Goal: Task Accomplishment & Management: Manage account settings

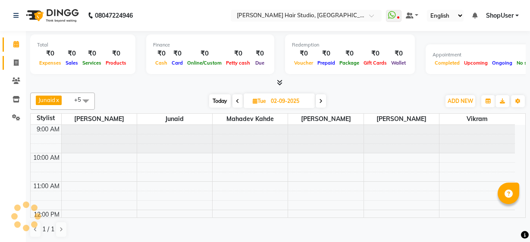
click at [14, 60] on icon at bounding box center [16, 63] width 5 height 6
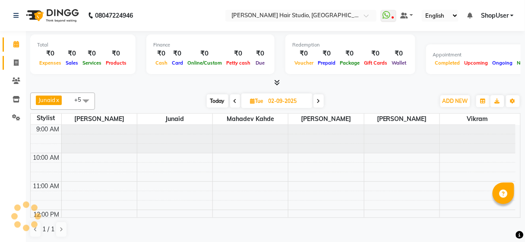
select select "627"
select select "service"
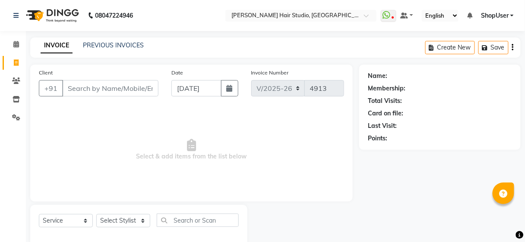
click at [94, 83] on input "Client" at bounding box center [110, 88] width 96 height 16
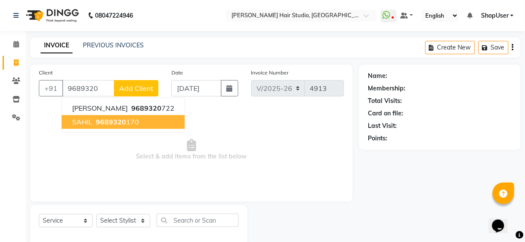
click at [123, 120] on span "9689320" at bounding box center [111, 122] width 30 height 9
type input "9689320170"
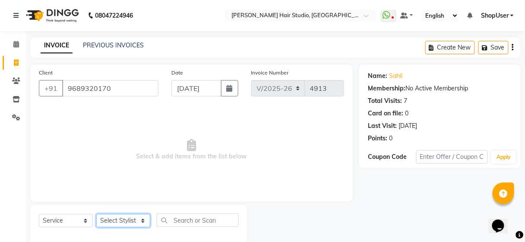
click at [136, 217] on select "Select Stylist Ajinkya Anuja Arunesh Avinash Junaid Mahadev kahde Mohammad Pawa…" at bounding box center [123, 220] width 54 height 13
select select "50524"
click at [96, 214] on select "Select Stylist Ajinkya Anuja Arunesh Avinash Junaid Mahadev kahde Mohammad Pawa…" at bounding box center [123, 220] width 54 height 13
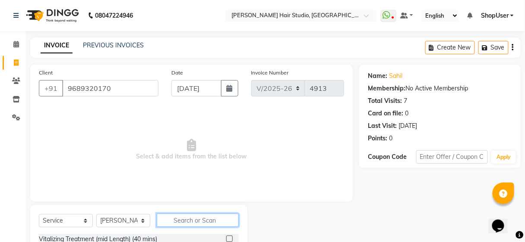
click at [189, 222] on input "text" at bounding box center [198, 220] width 82 height 13
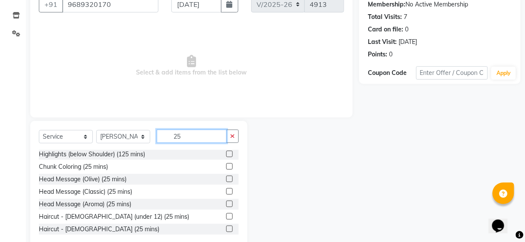
scroll to position [102, 0]
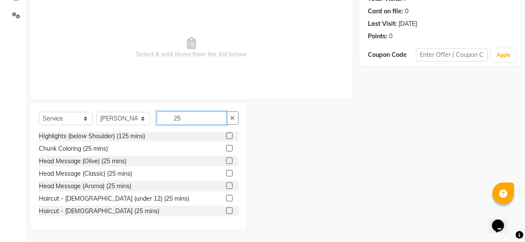
type input "2"
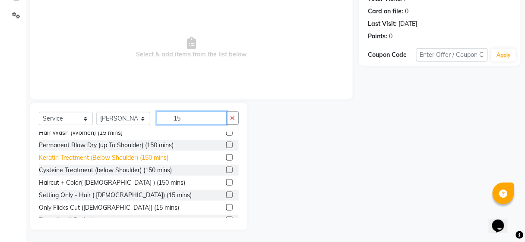
scroll to position [26, 0]
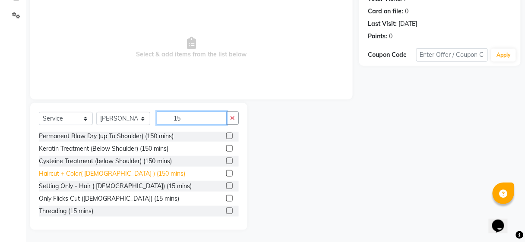
type input "1"
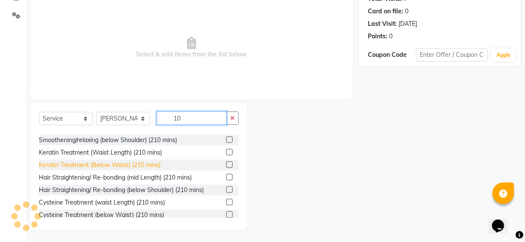
scroll to position [146, 0]
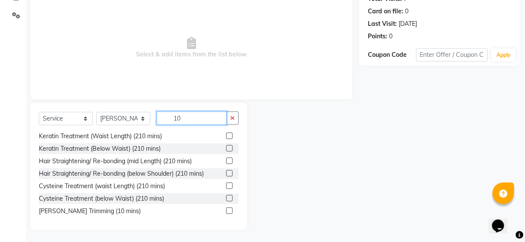
type input "10"
click at [226, 211] on label at bounding box center [229, 211] width 6 height 6
click at [226, 211] on input "checkbox" at bounding box center [229, 212] width 6 height 6
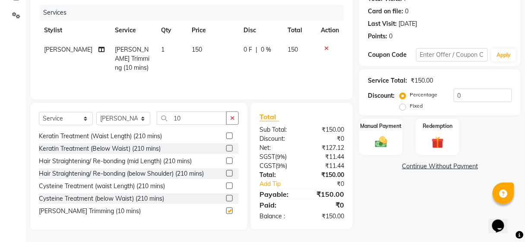
checkbox input "false"
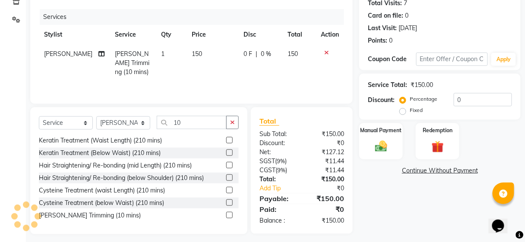
scroll to position [102, 0]
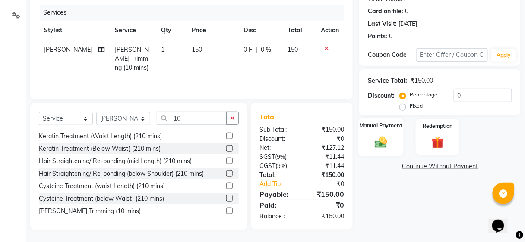
click at [366, 140] on div "Manual Payment" at bounding box center [380, 137] width 45 height 38
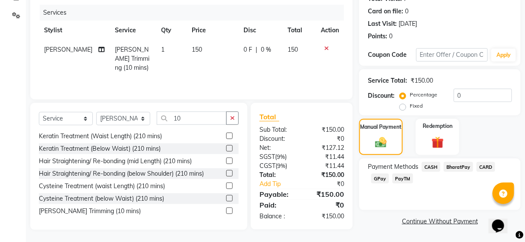
click at [459, 167] on span "BharatPay" at bounding box center [458, 167] width 29 height 10
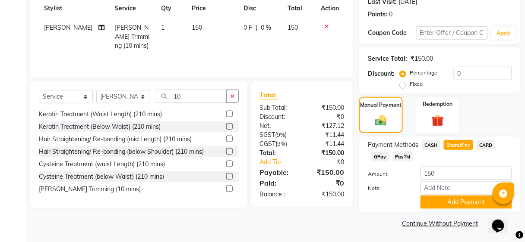
scroll to position [124, 0]
click at [444, 202] on button "Add Payment" at bounding box center [465, 202] width 91 height 13
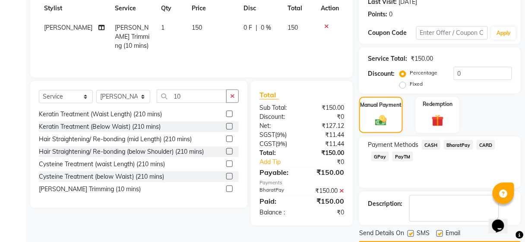
scroll to position [148, 0]
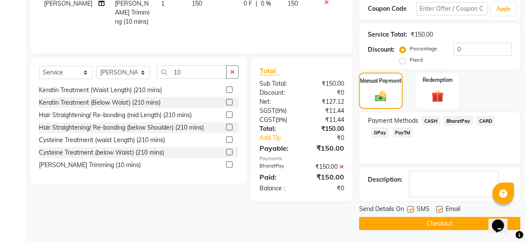
click at [431, 220] on button "Checkout" at bounding box center [439, 223] width 161 height 13
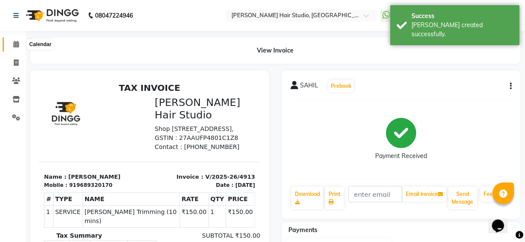
click at [16, 47] on icon at bounding box center [16, 44] width 6 height 6
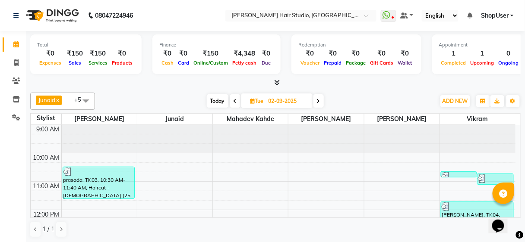
click at [319, 104] on span at bounding box center [318, 100] width 10 height 13
type input "[DATE]"
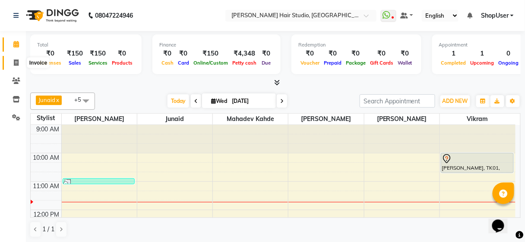
click at [13, 65] on span at bounding box center [16, 63] width 15 height 10
select select "service"
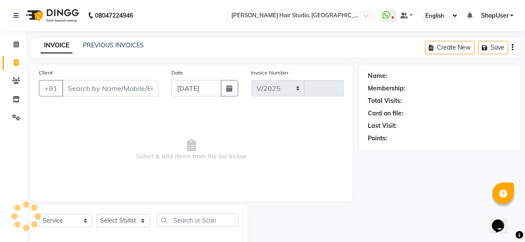
select select "627"
type input "4914"
drag, startPoint x: 118, startPoint y: 218, endPoint x: 115, endPoint y: 214, distance: 5.2
click at [118, 218] on select "Select Stylist Ajinkya Anuja Arunesh Avinash Junaid Mahadev kahde Mohammad Pawa…" at bounding box center [123, 220] width 54 height 13
select select "50524"
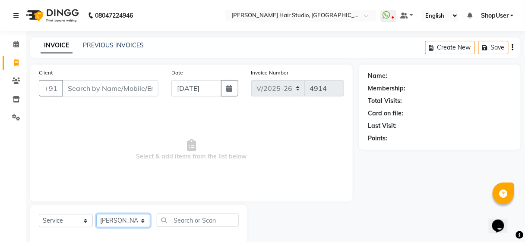
click at [96, 214] on select "Select Stylist Ajinkya Anuja Arunesh Avinash Junaid Mahadev kahde Mohammad Pawa…" at bounding box center [123, 220] width 54 height 13
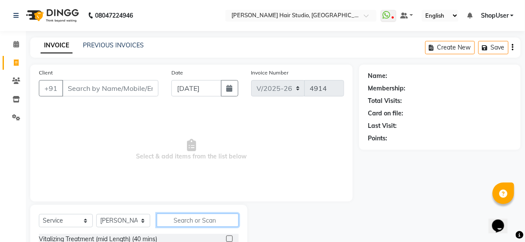
drag, startPoint x: 194, startPoint y: 217, endPoint x: 196, endPoint y: 206, distance: 11.9
click at [194, 216] on input "text" at bounding box center [198, 220] width 82 height 13
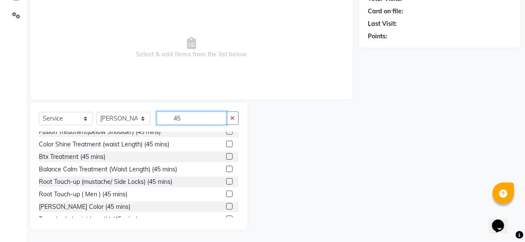
scroll to position [201, 0]
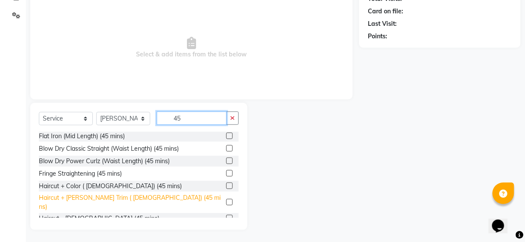
type input "45"
click at [111, 197] on div "Haircut + [PERSON_NAME] Trim ( [DEMOGRAPHIC_DATA]) (45 mins)" at bounding box center [131, 203] width 184 height 18
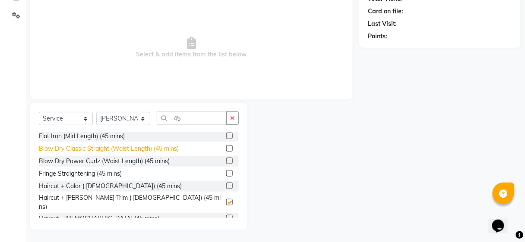
checkbox input "false"
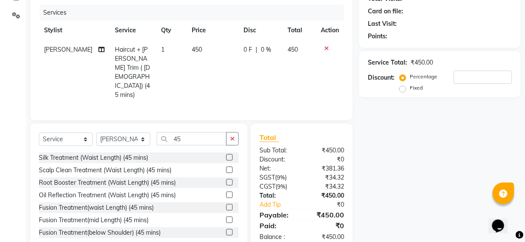
scroll to position [33, 0]
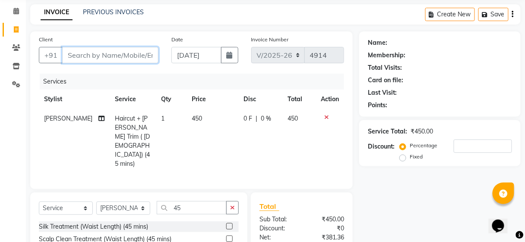
click at [118, 55] on input "Client" at bounding box center [110, 55] width 96 height 16
type input "8"
type input "0"
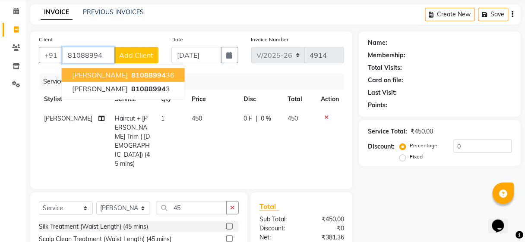
click at [132, 68] on button "Abhiraaj 81088994 36" at bounding box center [123, 75] width 123 height 14
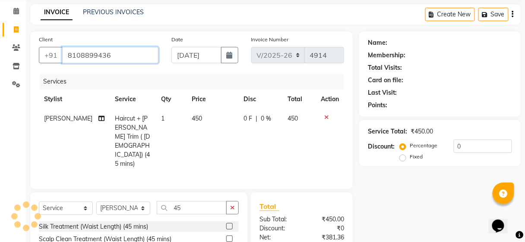
type input "8108899436"
select select "1: Object"
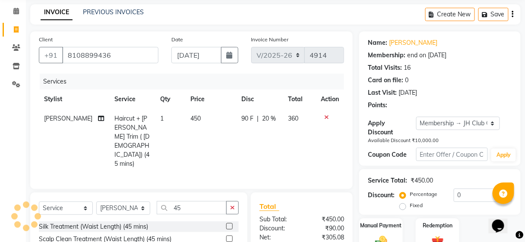
type input "20"
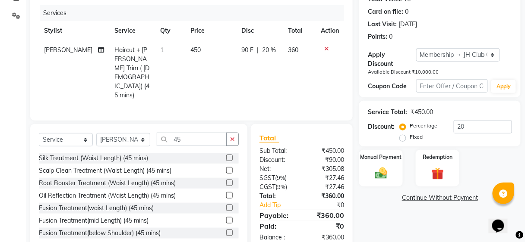
scroll to position [68, 0]
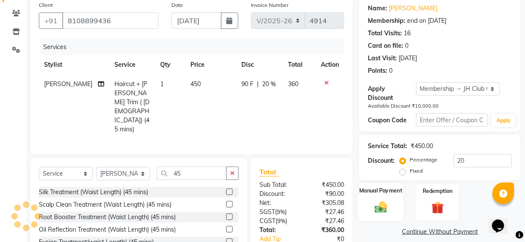
click at [375, 195] on div "Manual Payment" at bounding box center [380, 203] width 45 height 38
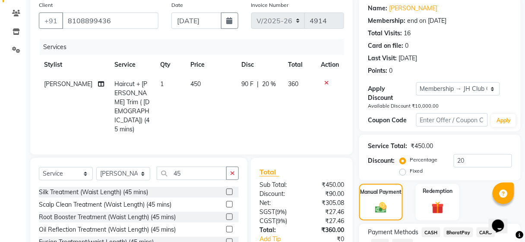
scroll to position [132, 0]
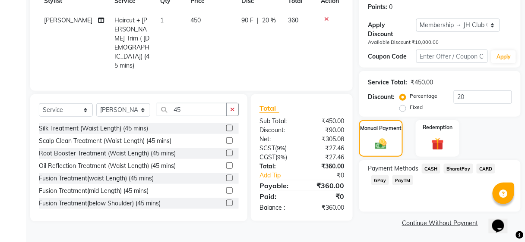
click at [447, 166] on span "BharatPay" at bounding box center [458, 169] width 29 height 10
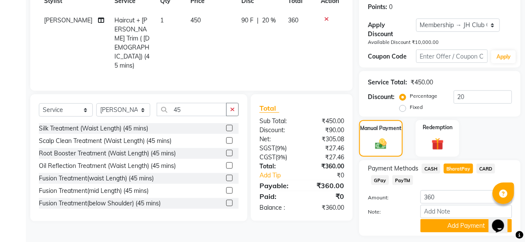
scroll to position [155, 0]
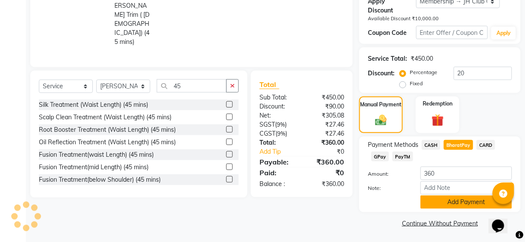
click at [466, 203] on button "Add Payment" at bounding box center [465, 202] width 91 height 13
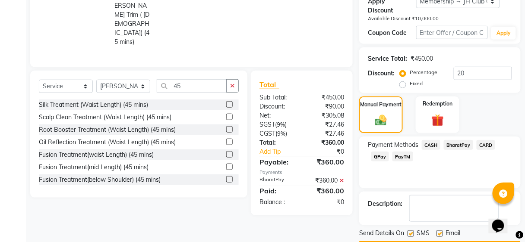
scroll to position [180, 0]
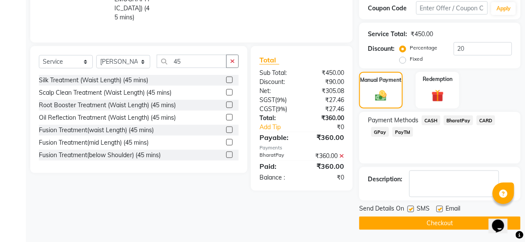
click at [444, 219] on button "Checkout" at bounding box center [439, 223] width 161 height 13
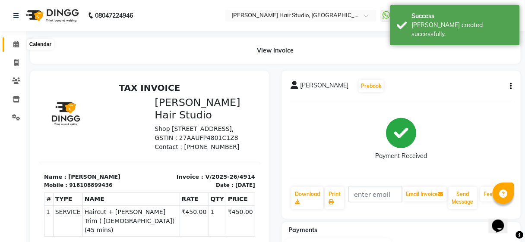
click at [17, 45] on icon at bounding box center [16, 44] width 6 height 6
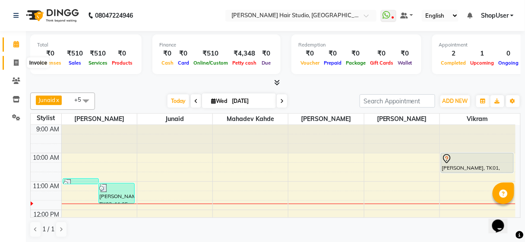
click at [14, 61] on icon at bounding box center [16, 63] width 5 height 6
select select "service"
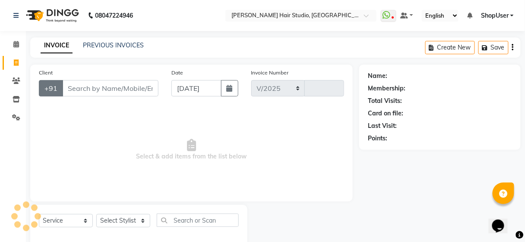
select select "627"
type input "4915"
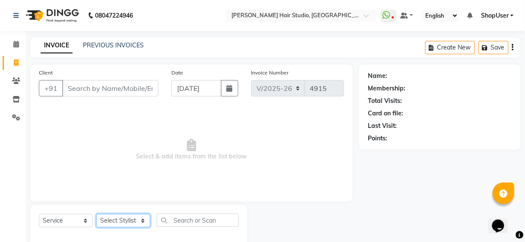
click at [142, 216] on select "Select Stylist Ajinkya Anuja Arunesh Avinash Junaid Mahadev kahde Mohammad Pawa…" at bounding box center [123, 220] width 54 height 13
select select "32802"
click at [96, 214] on select "Select Stylist Ajinkya Anuja Arunesh Avinash Junaid Mahadev kahde Mohammad Pawa…" at bounding box center [123, 220] width 54 height 13
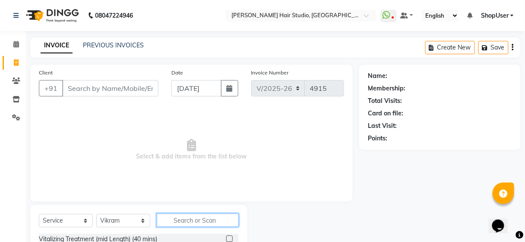
click at [176, 217] on input "text" at bounding box center [198, 220] width 82 height 13
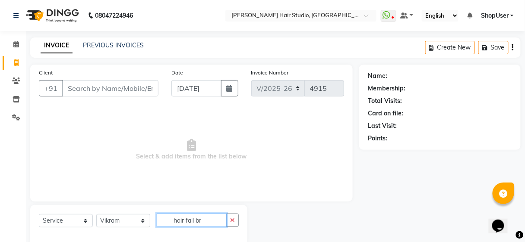
scroll to position [16, 0]
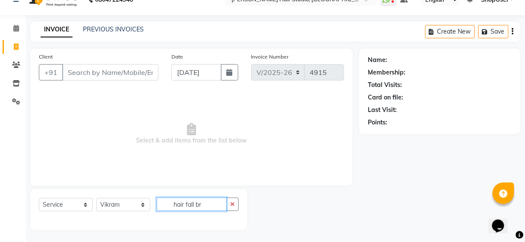
click at [203, 210] on input "hair fall br" at bounding box center [192, 204] width 70 height 13
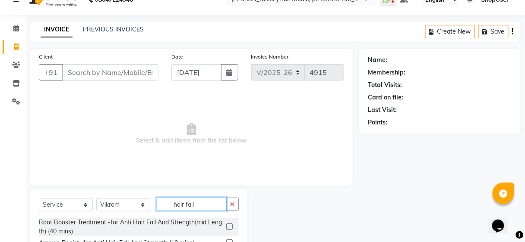
scroll to position [61, 0]
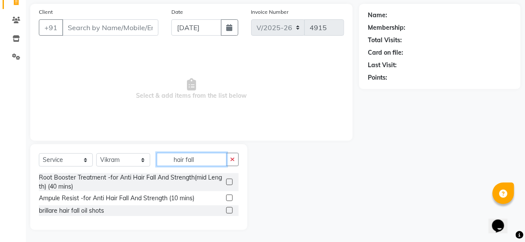
click at [216, 153] on input "hair fall" at bounding box center [192, 159] width 70 height 13
type input "h"
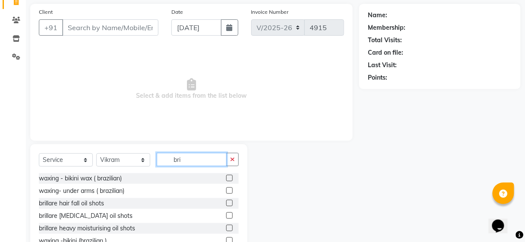
scroll to position [54, 0]
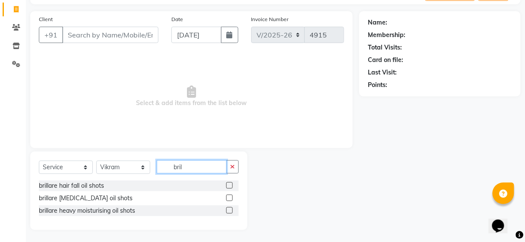
click at [208, 164] on input "bril" at bounding box center [192, 167] width 70 height 13
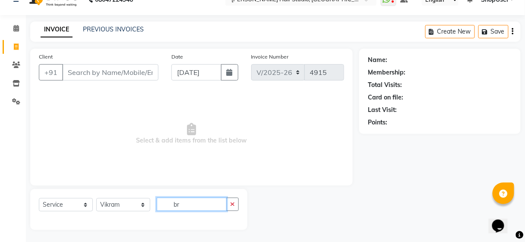
type input "b"
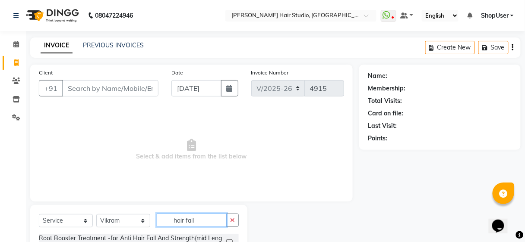
scroll to position [61, 0]
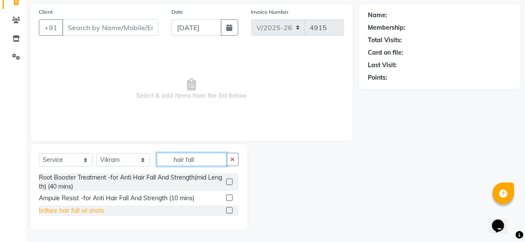
type input "hair fall"
click at [71, 207] on div "brillare hair fall oil shots" at bounding box center [71, 211] width 65 height 9
checkbox input "false"
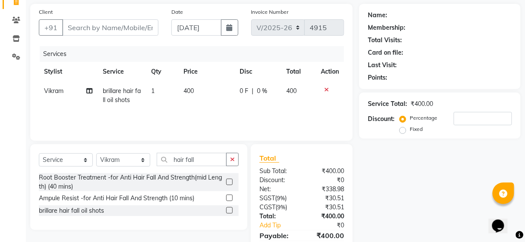
click at [326, 87] on icon at bounding box center [326, 90] width 5 height 6
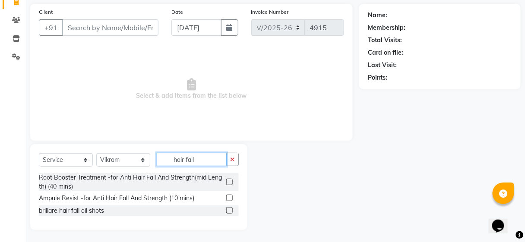
click at [210, 162] on input "hair fall" at bounding box center [192, 159] width 70 height 13
type input "h"
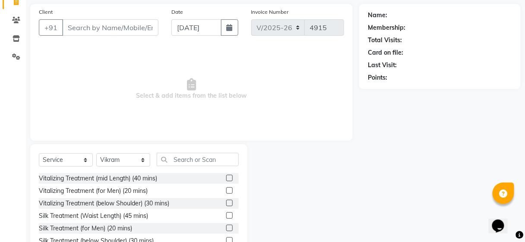
click at [232, 180] on div at bounding box center [232, 178] width 13 height 11
click at [187, 162] on input "text" at bounding box center [198, 159] width 82 height 13
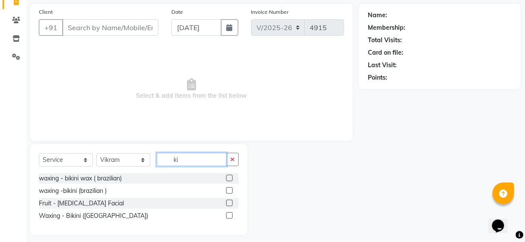
scroll to position [66, 0]
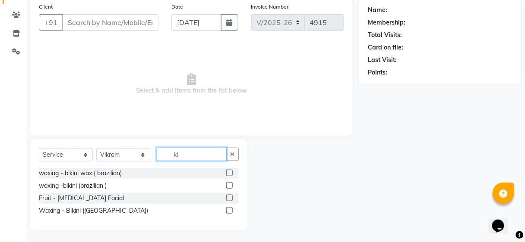
type input "k"
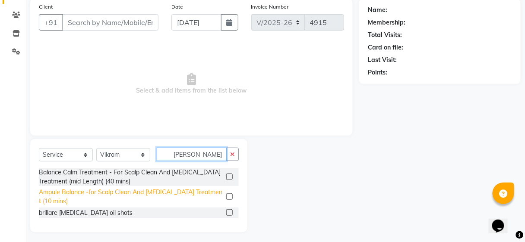
scroll to position [68, 0]
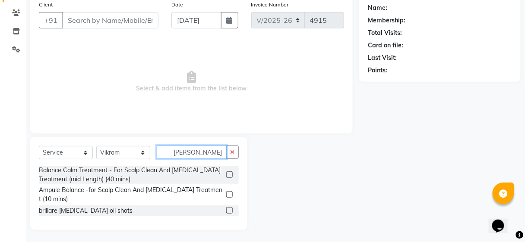
click at [198, 152] on input "dan" at bounding box center [192, 152] width 70 height 13
type input "d"
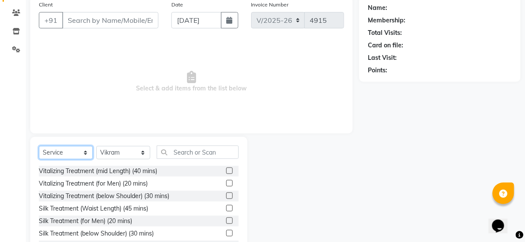
click at [64, 146] on select "Select Service Product Membership Package Voucher Prepaid Gift Card" at bounding box center [66, 152] width 54 height 13
click at [39, 146] on select "Select Service Product Membership Package Voucher Prepaid Gift Card" at bounding box center [66, 152] width 54 height 13
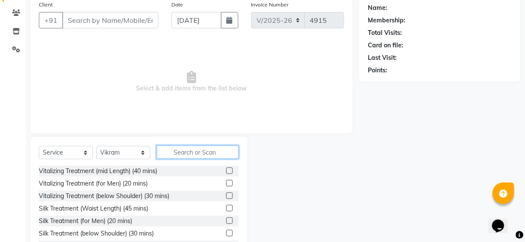
click at [184, 152] on input "text" at bounding box center [198, 152] width 82 height 13
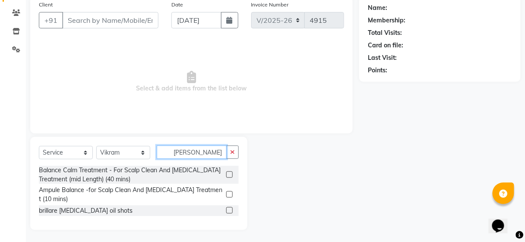
click at [187, 154] on input "dan" at bounding box center [192, 152] width 70 height 13
type input "d"
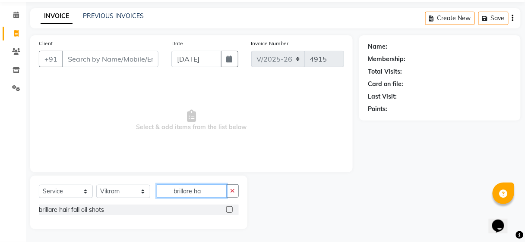
scroll to position [28, 0]
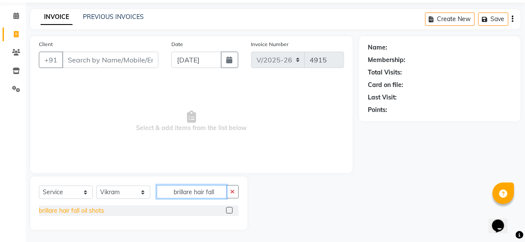
type input "brillare hair fall"
click at [69, 211] on div "brillare hair fall oil shots" at bounding box center [71, 211] width 65 height 9
checkbox input "false"
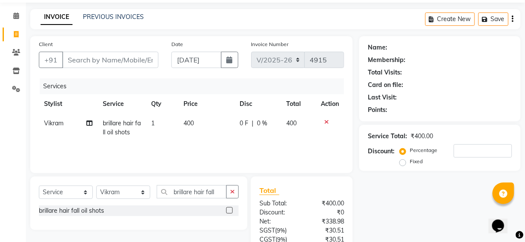
click at [327, 119] on icon at bounding box center [326, 122] width 5 height 6
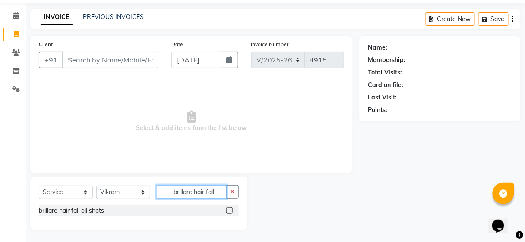
click at [224, 190] on input "brillare hair fall" at bounding box center [192, 192] width 70 height 13
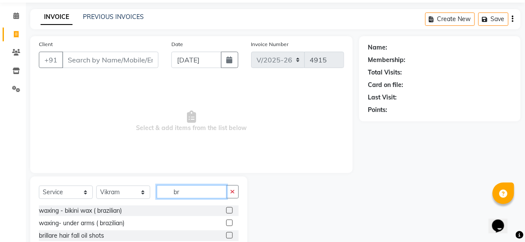
type input "b"
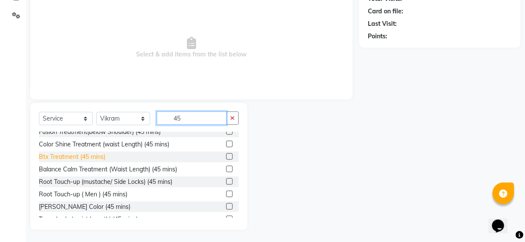
scroll to position [201, 0]
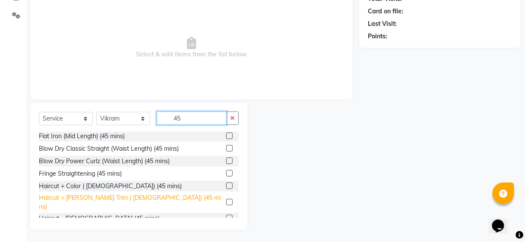
type input "45"
click at [90, 198] on div "Haircut + [PERSON_NAME] Trim ( [DEMOGRAPHIC_DATA]) (45 mins)" at bounding box center [131, 203] width 184 height 18
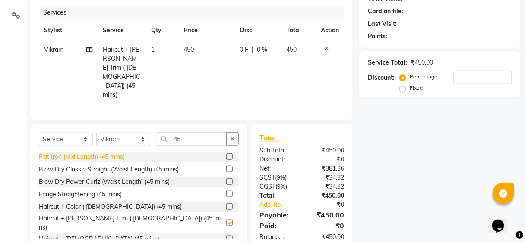
checkbox input "false"
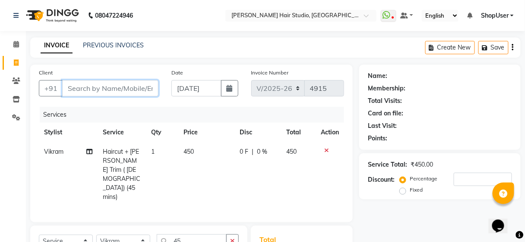
click at [101, 85] on input "Client" at bounding box center [110, 88] width 96 height 16
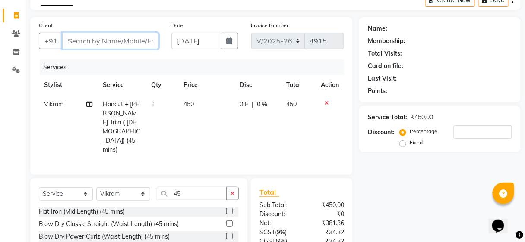
scroll to position [69, 0]
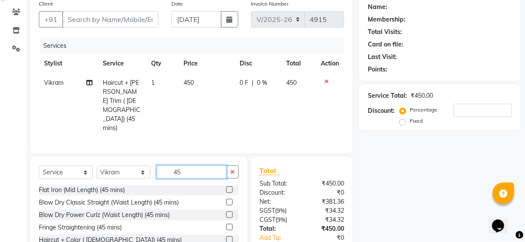
click at [202, 166] on input "45" at bounding box center [192, 172] width 70 height 13
type input "4"
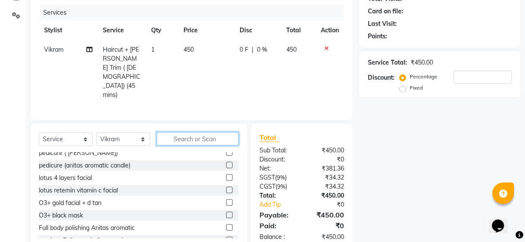
scroll to position [568, 0]
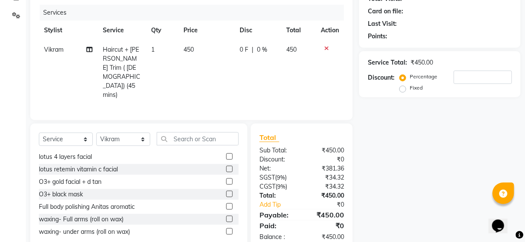
click at [235, 218] on div "Vitalizing Treatment (mid Length) (40 mins) Vitalizing Treatment (for Men) (20 …" at bounding box center [139, 198] width 200 height 90
click at [187, 132] on input "text" at bounding box center [198, 138] width 82 height 13
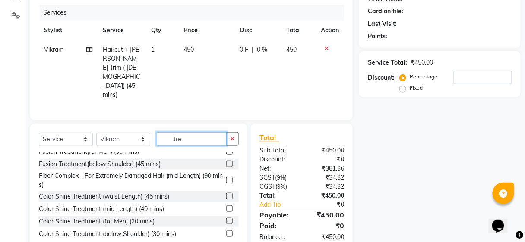
scroll to position [0, 0]
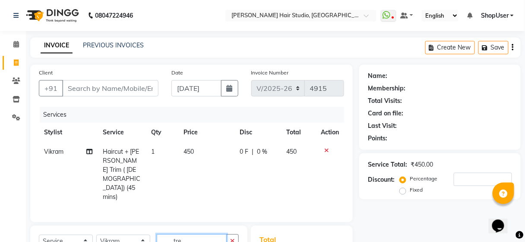
click at [196, 235] on input "tre" at bounding box center [192, 241] width 70 height 13
type input "t"
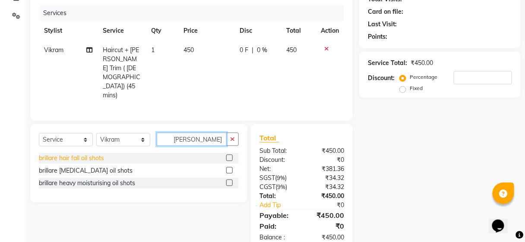
type input "brill"
click at [58, 154] on div "brillare hair fall oil shots" at bounding box center [71, 158] width 65 height 9
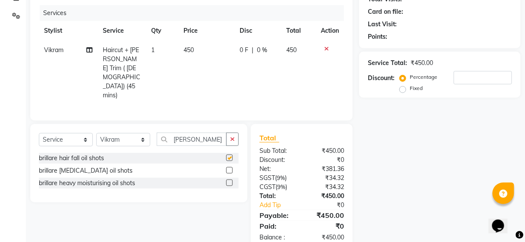
checkbox input "false"
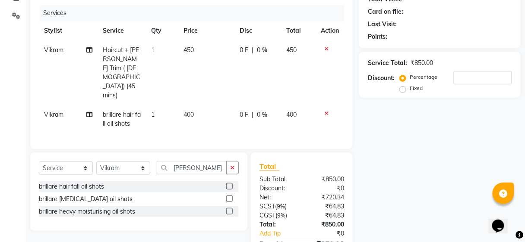
click at [183, 111] on span "400" at bounding box center [188, 115] width 10 height 8
select select "32802"
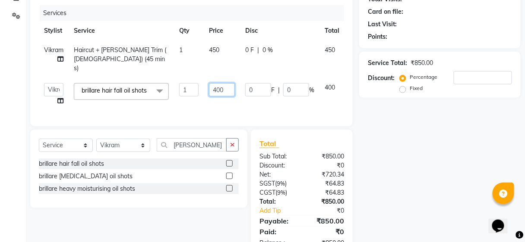
click at [223, 84] on input "400" at bounding box center [222, 89] width 26 height 13
type input "4"
type input "2500"
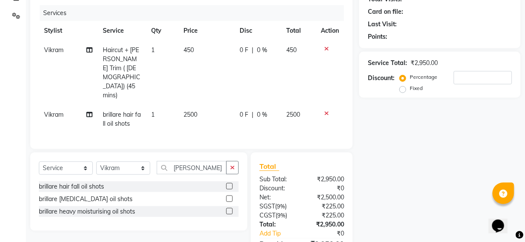
click at [191, 102] on div "Services Stylist Service Qty Price Disc Total Action Vikram Haircut + Beard Tri…" at bounding box center [191, 72] width 305 height 135
click at [262, 110] on span "0 %" at bounding box center [262, 114] width 10 height 9
select select "32802"
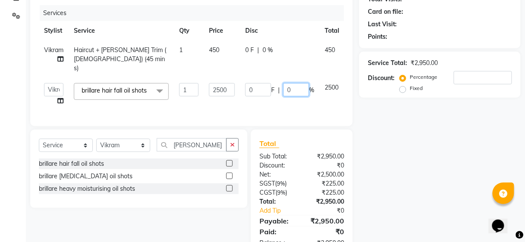
click at [302, 83] on input "0" at bounding box center [296, 89] width 26 height 13
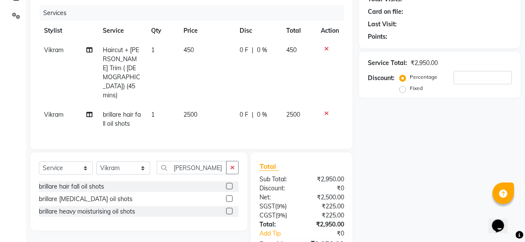
click at [245, 110] on span "0 F" at bounding box center [244, 114] width 9 height 9
select select "32802"
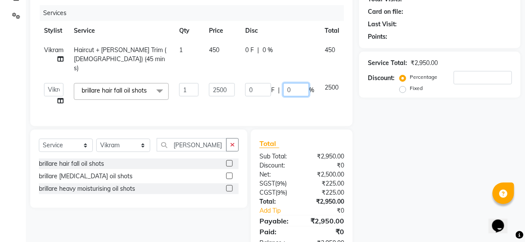
click at [299, 83] on input "0" at bounding box center [296, 89] width 26 height 13
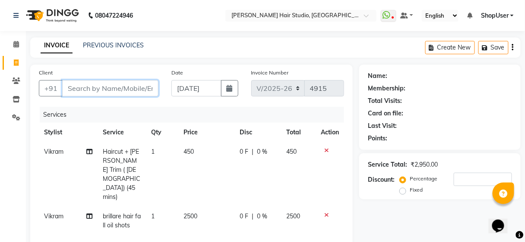
click at [72, 90] on input "Client" at bounding box center [110, 88] width 96 height 16
click at [84, 90] on input "Client" at bounding box center [110, 88] width 96 height 16
type input "7"
type input "0"
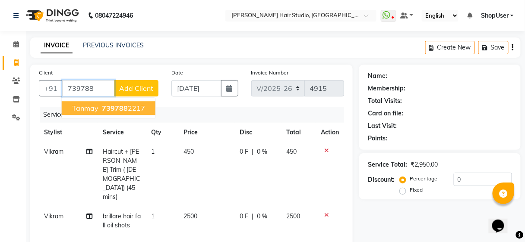
click at [85, 109] on span "Tanmay" at bounding box center [85, 108] width 26 height 9
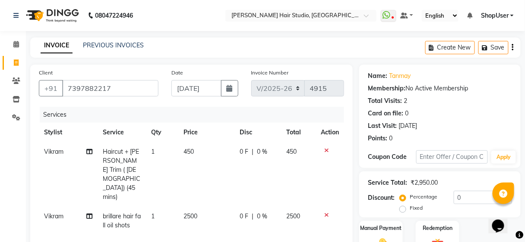
click at [138, 78] on div "Client +91 7397882217" at bounding box center [98, 85] width 132 height 35
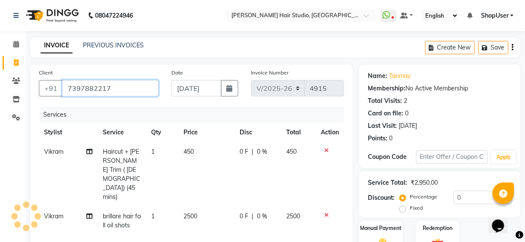
click at [130, 88] on input "7397882217" at bounding box center [110, 88] width 96 height 16
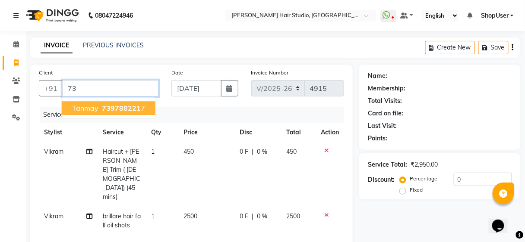
type input "7"
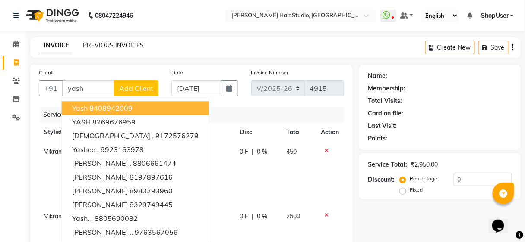
click at [132, 49] on link "PREVIOUS INVOICES" at bounding box center [113, 45] width 61 height 8
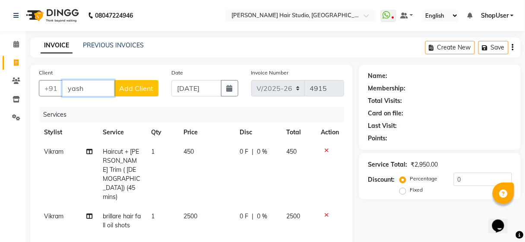
click at [93, 86] on input "yash" at bounding box center [88, 88] width 52 height 16
type input "y"
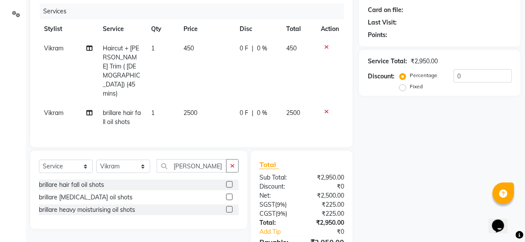
click at [374, 178] on div "Name: Membership: Total Visits: Card on file: Last Visit: Points: Service Total…" at bounding box center [443, 119] width 168 height 317
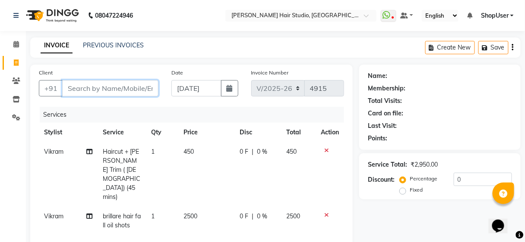
click at [95, 89] on input "Client" at bounding box center [110, 88] width 96 height 16
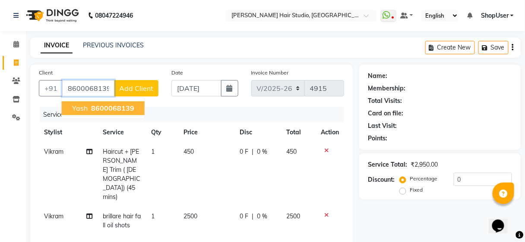
type input "8600068139"
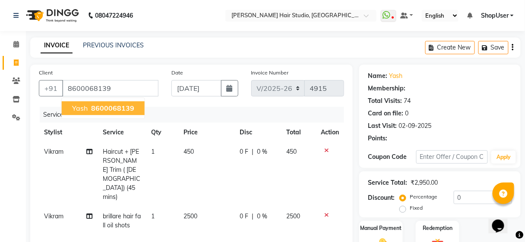
select select "1: Object"
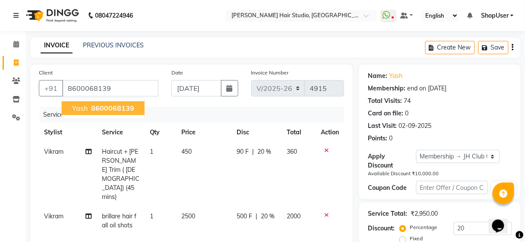
click at [92, 106] on span "8600068139" at bounding box center [112, 108] width 43 height 9
type input "0"
select select "1: Object"
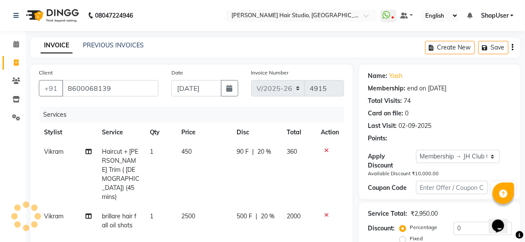
type input "20"
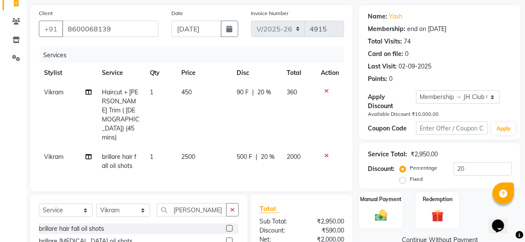
scroll to position [129, 0]
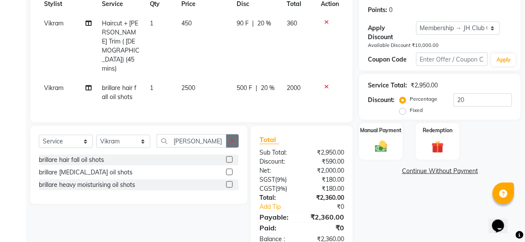
click at [235, 135] on button "button" at bounding box center [232, 141] width 13 height 13
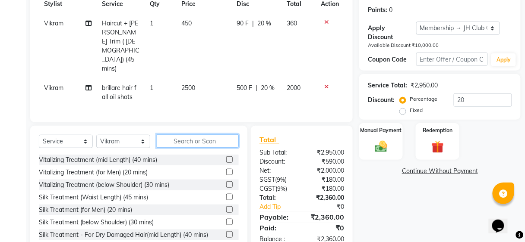
scroll to position [129, 0]
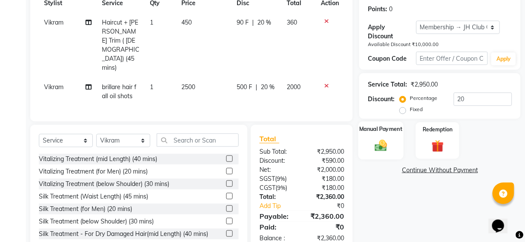
click at [381, 152] on img at bounding box center [381, 146] width 20 height 15
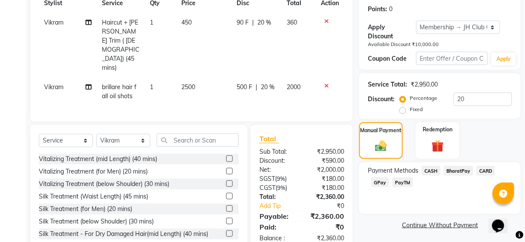
scroll to position [132, 0]
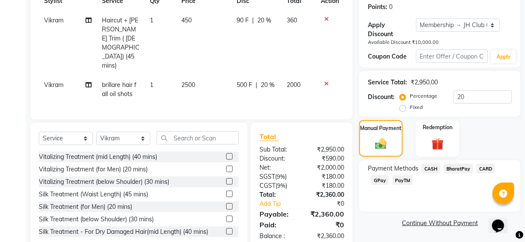
click at [431, 163] on div "Payment Methods CASH BharatPay CARD GPay PayTM" at bounding box center [439, 187] width 161 height 52
click at [433, 168] on span "CASH" at bounding box center [431, 169] width 19 height 10
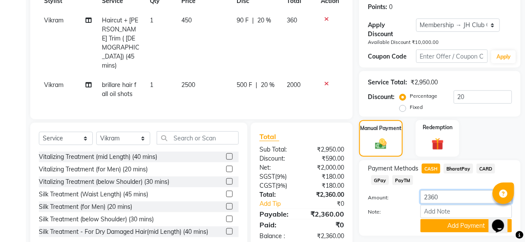
click at [452, 192] on input "2360" at bounding box center [465, 197] width 91 height 13
type input "2"
type input "500"
click at [441, 228] on button "Add Payment" at bounding box center [465, 226] width 91 height 13
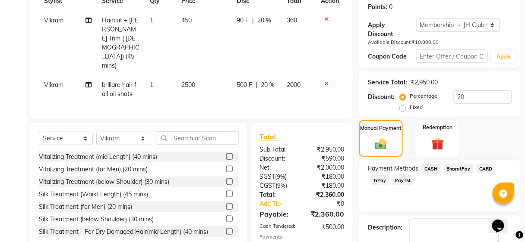
scroll to position [180, 0]
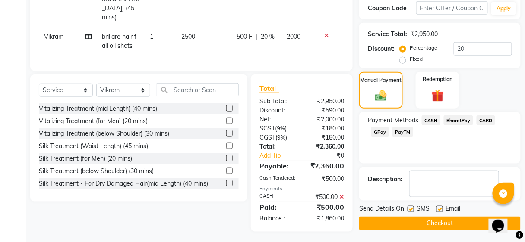
click at [462, 120] on span "BharatPay" at bounding box center [458, 121] width 29 height 10
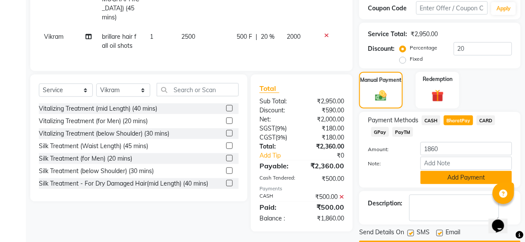
scroll to position [204, 0]
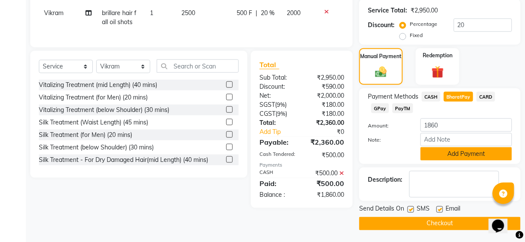
click at [443, 157] on button "Add Payment" at bounding box center [465, 154] width 91 height 13
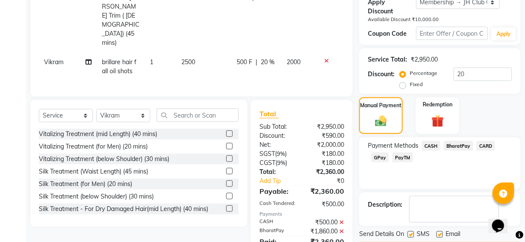
scroll to position [180, 0]
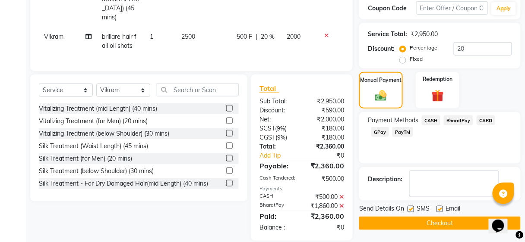
click at [425, 217] on button "Checkout" at bounding box center [439, 223] width 161 height 13
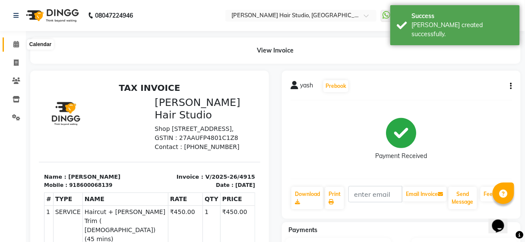
click at [9, 41] on span at bounding box center [16, 45] width 15 height 10
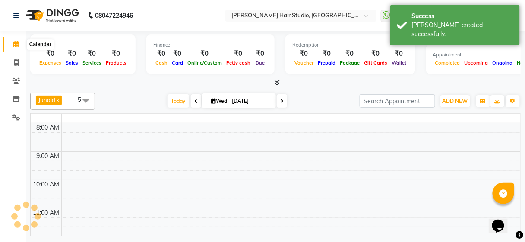
click at [9, 41] on span at bounding box center [16, 45] width 15 height 10
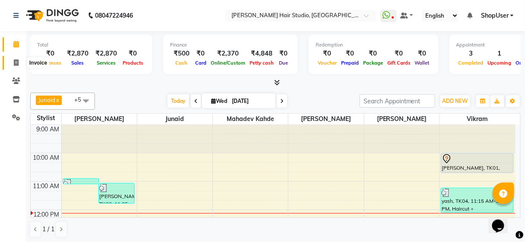
click at [18, 67] on span at bounding box center [16, 63] width 15 height 10
click at [18, 67] on link "Invoice" at bounding box center [13, 63] width 21 height 14
select select "service"
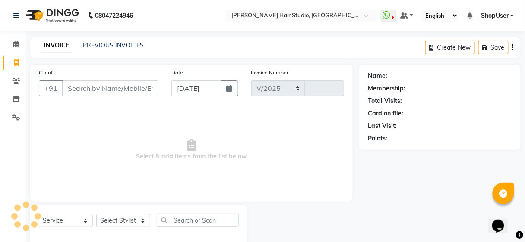
scroll to position [16, 0]
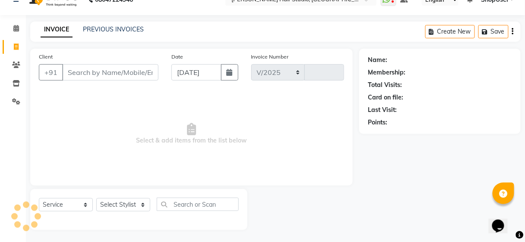
select select "627"
type input "4916"
click at [135, 31] on link "PREVIOUS INVOICES" at bounding box center [113, 29] width 61 height 8
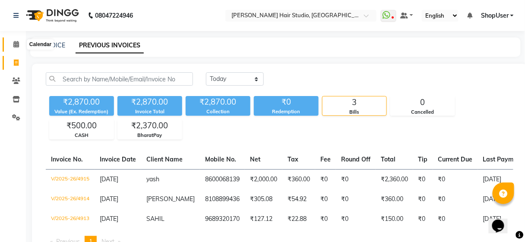
click at [13, 42] on icon at bounding box center [16, 44] width 6 height 6
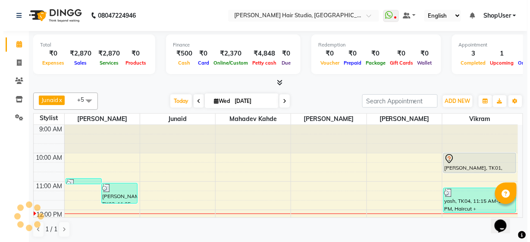
scroll to position [84, 0]
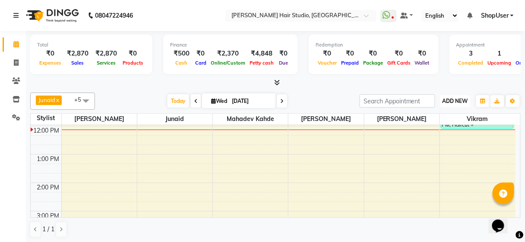
click at [454, 97] on button "ADD NEW Toggle Dropdown" at bounding box center [455, 101] width 30 height 12
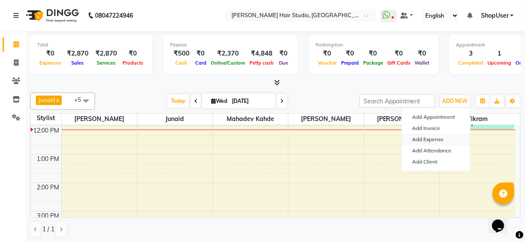
click at [435, 139] on link "Add Expense" at bounding box center [436, 139] width 68 height 11
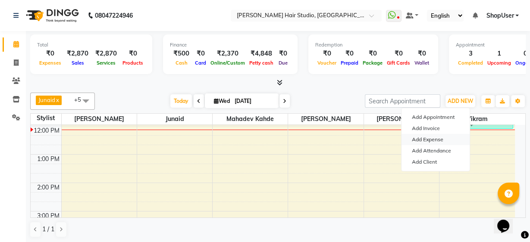
select select "1"
select select "2441"
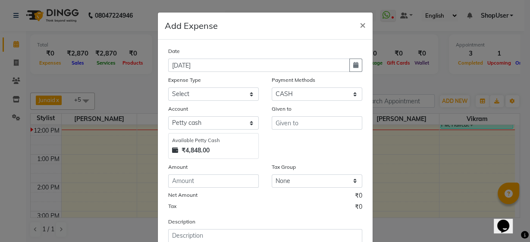
click at [233, 85] on div "Expense Type" at bounding box center [213, 82] width 91 height 12
click at [233, 91] on select "Select Advance Salary Bank charges Car maintenance Cash transfer to bank Cash t…" at bounding box center [213, 94] width 91 height 13
select select "10"
click at [168, 88] on select "Select Advance Salary Bank charges Car maintenance Cash transfer to bank Cash t…" at bounding box center [213, 94] width 91 height 13
click at [281, 122] on input "text" at bounding box center [317, 123] width 91 height 13
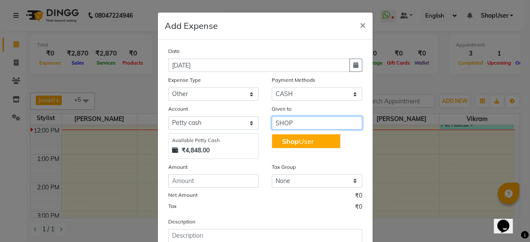
click at [303, 144] on ngb-highlight "Shop User" at bounding box center [298, 141] width 32 height 9
type input "ShopUser"
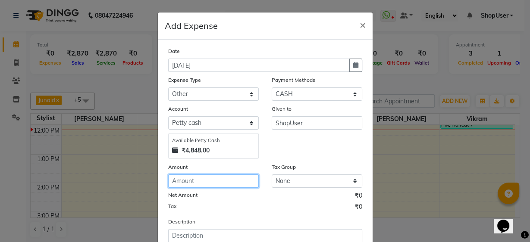
click at [229, 185] on input "number" at bounding box center [213, 181] width 91 height 13
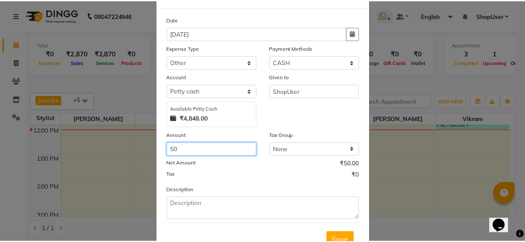
scroll to position [64, 0]
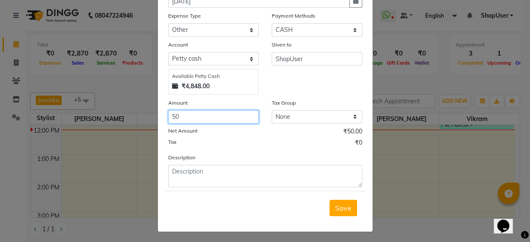
type input "50"
click at [246, 164] on div "Description" at bounding box center [265, 170] width 207 height 35
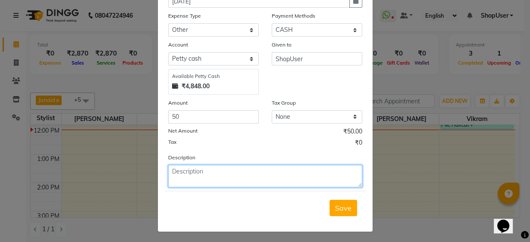
click at [242, 167] on textarea at bounding box center [265, 176] width 194 height 22
type textarea "face mask"
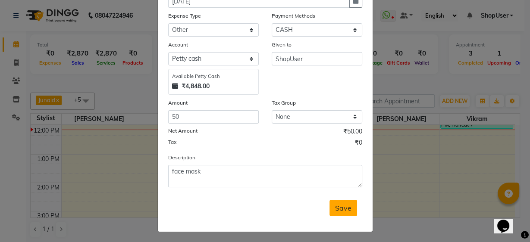
click at [348, 205] on span "Save" at bounding box center [343, 208] width 16 height 9
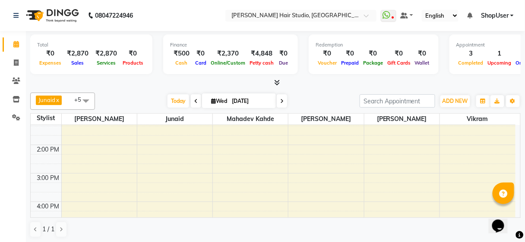
scroll to position [138, 0]
click at [458, 166] on div "9:00 AM 10:00 AM 11:00 AM 12:00 PM 1:00 PM 2:00 PM 3:00 PM 4:00 PM 5:00 PM 6:00…" at bounding box center [273, 186] width 485 height 398
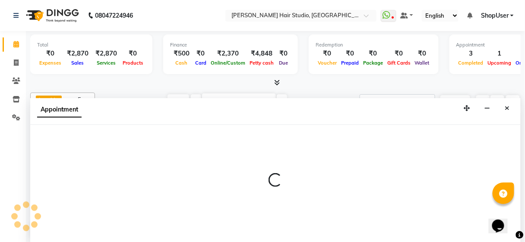
select select "32802"
select select "tentative"
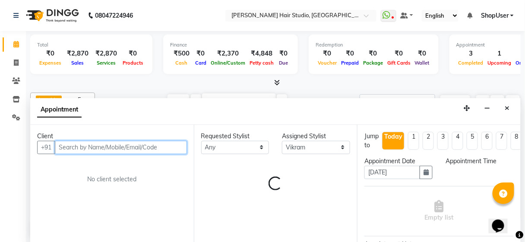
select select "915"
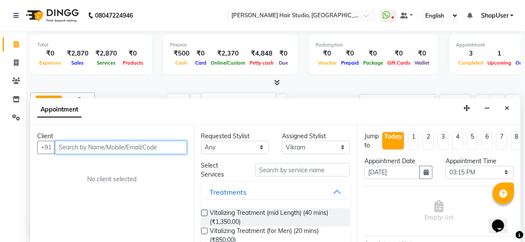
scroll to position [0, 0]
click at [128, 147] on input "text" at bounding box center [121, 147] width 132 height 13
type input "7"
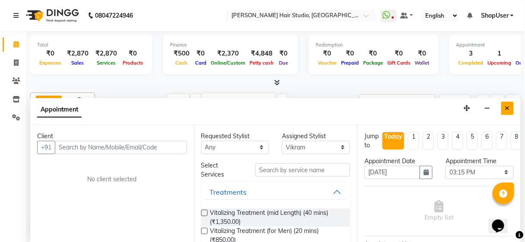
click at [507, 105] on icon "Close" at bounding box center [507, 108] width 5 height 6
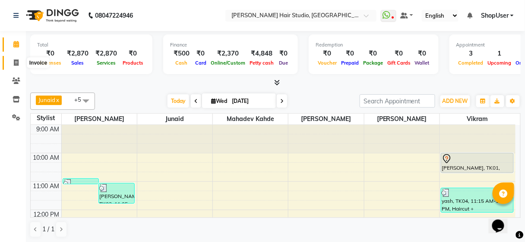
click at [11, 63] on span at bounding box center [16, 63] width 15 height 10
select select "service"
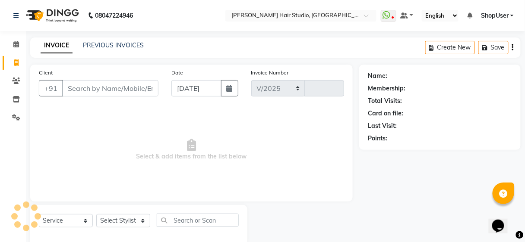
select select "627"
type input "4916"
click at [145, 220] on select "Select Stylist" at bounding box center [123, 220] width 54 height 13
select select "50524"
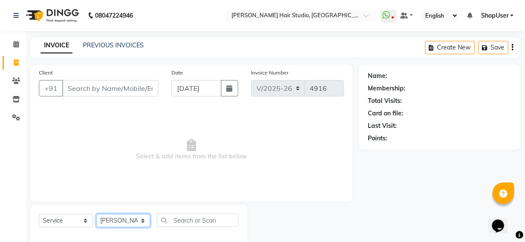
click at [96, 214] on select "Select Stylist Ajinkya Anuja Arunesh Avinash Junaid Mahadev kahde Mohammad Pawa…" at bounding box center [123, 220] width 54 height 13
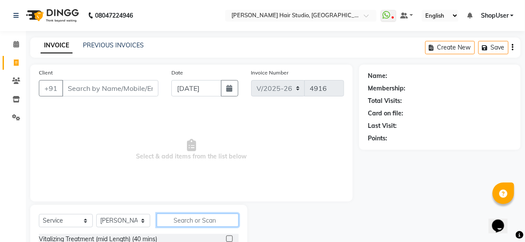
click at [179, 218] on input "text" at bounding box center [198, 220] width 82 height 13
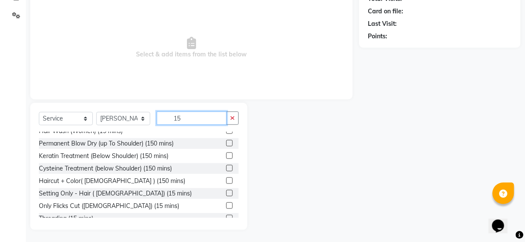
scroll to position [26, 0]
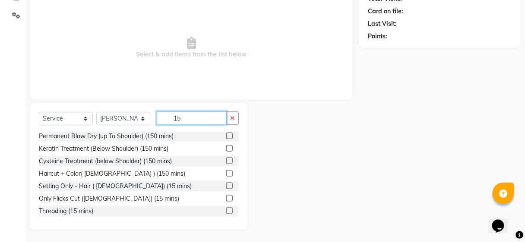
type input "15"
click at [226, 209] on label at bounding box center [229, 211] width 6 height 6
click at [226, 209] on input "checkbox" at bounding box center [229, 212] width 6 height 6
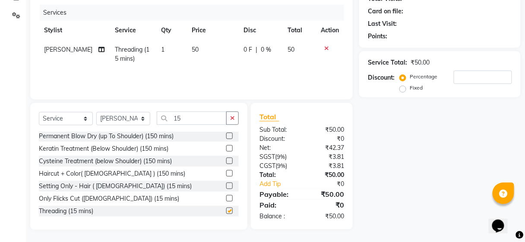
checkbox input "false"
click at [233, 123] on button "button" at bounding box center [232, 118] width 13 height 13
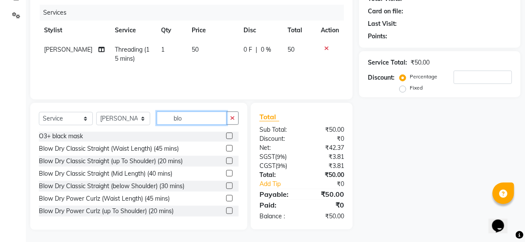
scroll to position [0, 0]
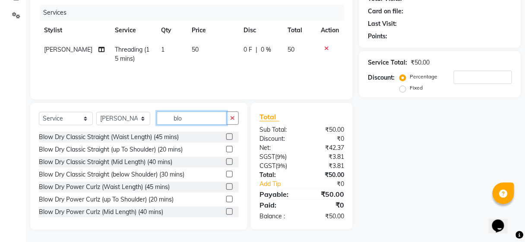
type input "blo"
click at [226, 171] on label at bounding box center [229, 174] width 6 height 6
click at [226, 172] on input "checkbox" at bounding box center [229, 175] width 6 height 6
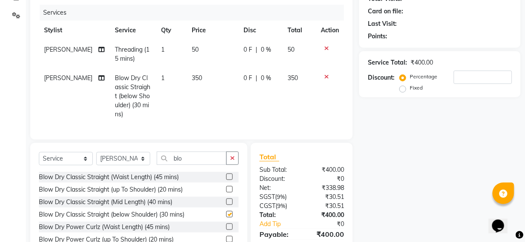
checkbox input "false"
click at [232, 161] on icon "button" at bounding box center [232, 158] width 5 height 6
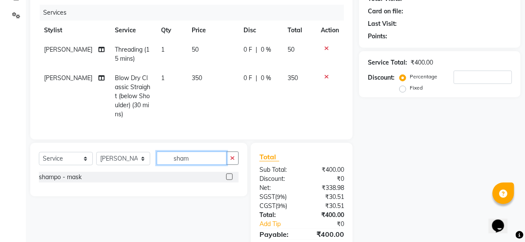
type input "sham"
click at [231, 180] on label at bounding box center [229, 177] width 6 height 6
click at [231, 180] on input "checkbox" at bounding box center [229, 178] width 6 height 6
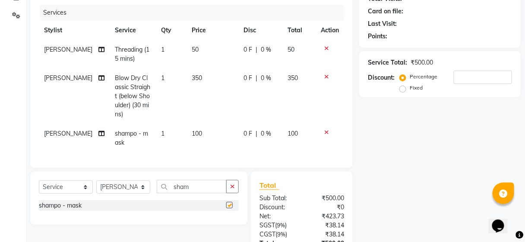
checkbox input "false"
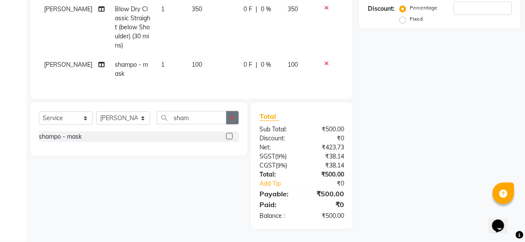
click at [233, 118] on button "button" at bounding box center [232, 117] width 13 height 13
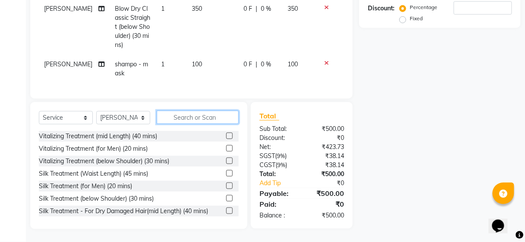
scroll to position [107, 0]
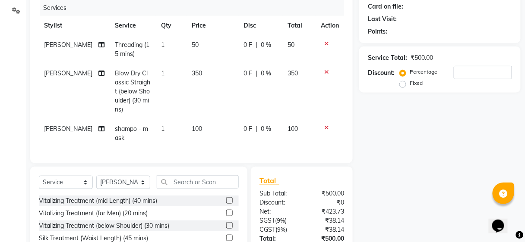
click at [61, 39] on td "[PERSON_NAME]" at bounding box center [74, 49] width 71 height 28
select select "50524"
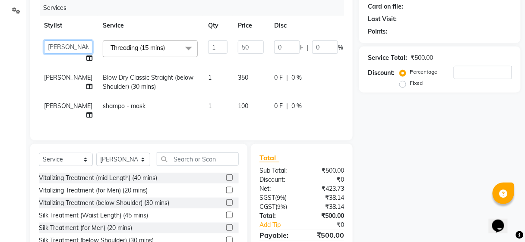
drag, startPoint x: 61, startPoint y: 39, endPoint x: 57, endPoint y: 47, distance: 8.1
click at [57, 47] on select "Ajinkya Anuja Arunesh Avinash Junaid Mahadev kahde Mohammad Pawan Krishna Rushi…" at bounding box center [68, 47] width 48 height 13
select select "86031"
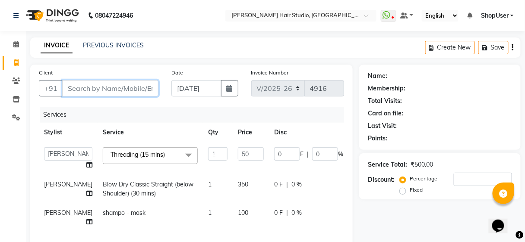
click at [127, 85] on input "Client" at bounding box center [110, 88] width 96 height 16
type input "9"
type input "0"
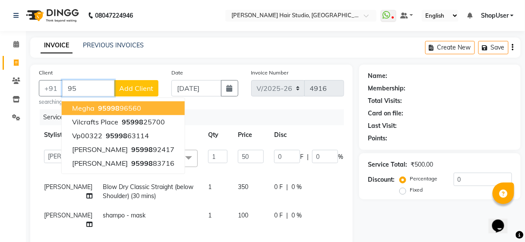
type input "9"
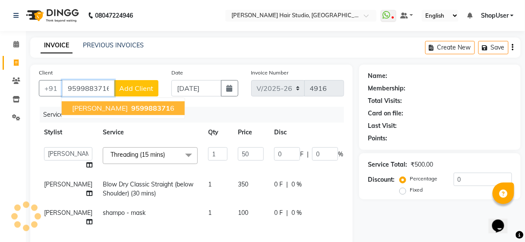
type input "9599883716"
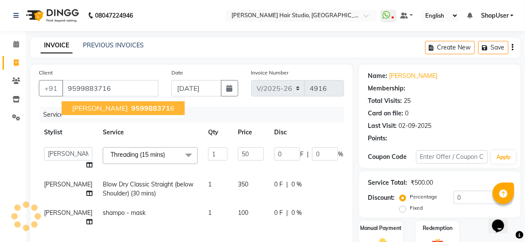
type input "10"
type input "20"
select select "1: Object"
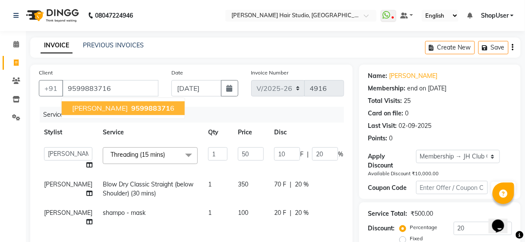
click at [131, 112] on span "959988371" at bounding box center [150, 108] width 39 height 9
type input "0"
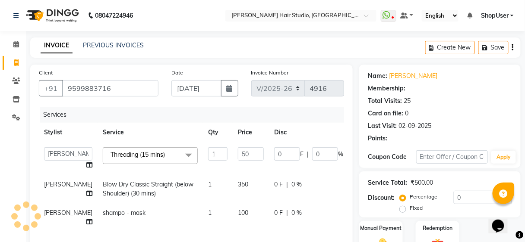
type input "10"
type input "20"
select select "1: Object"
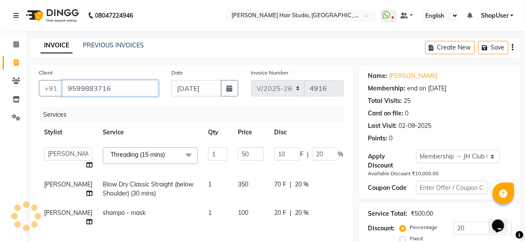
drag, startPoint x: 63, startPoint y: 85, endPoint x: 121, endPoint y: 90, distance: 58.5
click at [121, 90] on input "9599883716" at bounding box center [110, 88] width 96 height 16
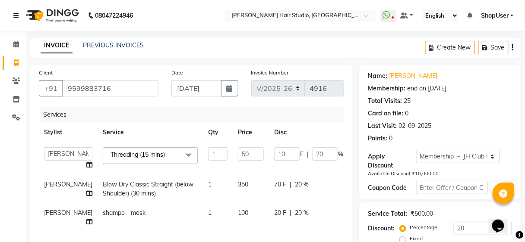
drag, startPoint x: 271, startPoint y: 107, endPoint x: 336, endPoint y: 141, distance: 74.1
click at [271, 107] on div "Services" at bounding box center [195, 115] width 311 height 16
click at [312, 151] on input "20" at bounding box center [325, 154] width 26 height 13
type input "2"
type input "0"
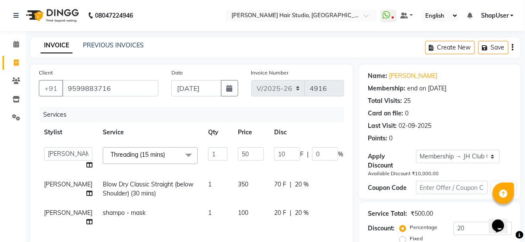
click at [305, 134] on tr "Stylist Service Qty Price Disc Total Action" at bounding box center [220, 132] width 363 height 19
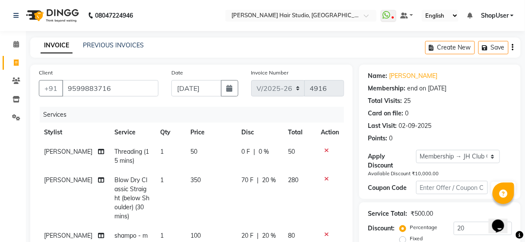
click at [210, 156] on td "50" at bounding box center [211, 156] width 51 height 28
select select "86031"
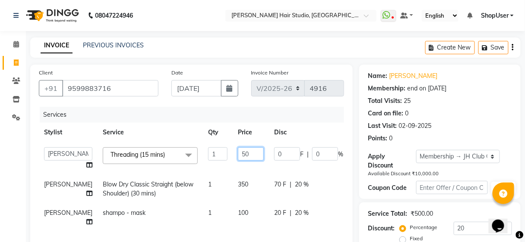
drag, startPoint x: 236, startPoint y: 149, endPoint x: 231, endPoint y: 151, distance: 4.6
click at [238, 149] on input "50" at bounding box center [251, 154] width 26 height 13
type input "5"
type input "100"
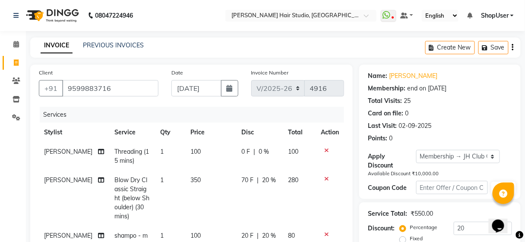
click at [270, 121] on div "Services" at bounding box center [195, 115] width 311 height 16
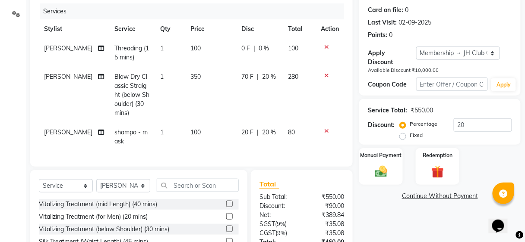
click at [273, 131] on div "20 F | 20 %" at bounding box center [260, 132] width 36 height 9
select select "50524"
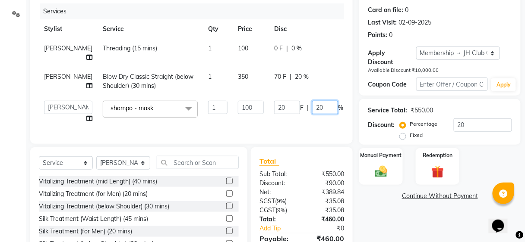
click at [312, 101] on input "20" at bounding box center [325, 107] width 26 height 13
type input "2"
type input "0"
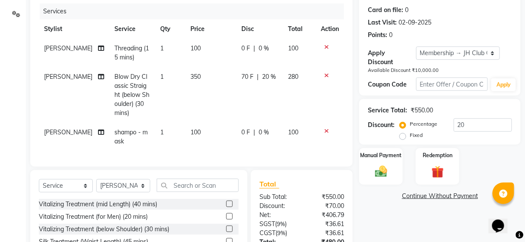
click at [331, 155] on div "Client +91 9599883716 Date 03-09-2025 Invoice Number V/2025 V/2025-26 4916 Serv…" at bounding box center [191, 129] width 335 height 337
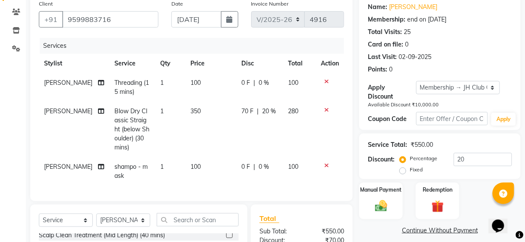
scroll to position [176, 0]
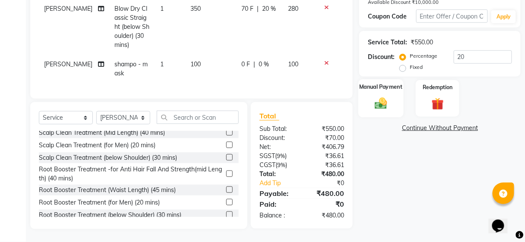
click at [393, 90] on div "Manual Payment" at bounding box center [380, 99] width 45 height 38
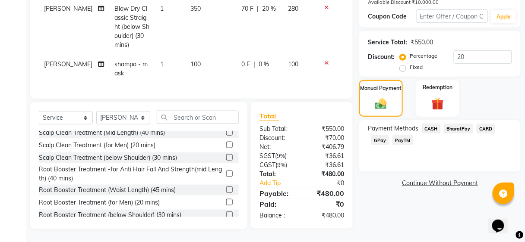
click at [450, 124] on span "BharatPay" at bounding box center [458, 129] width 29 height 10
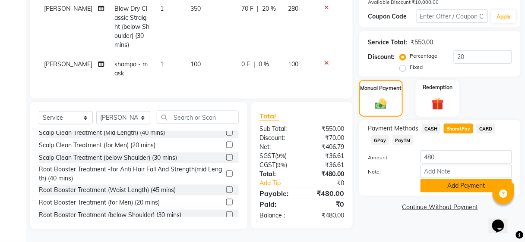
click at [461, 179] on button "Add Payment" at bounding box center [465, 185] width 91 height 13
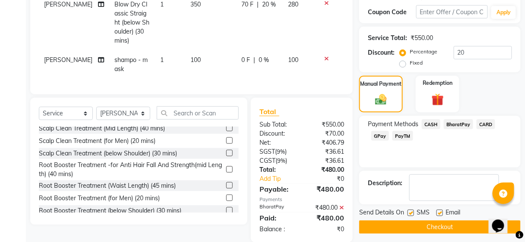
scroll to position [193, 0]
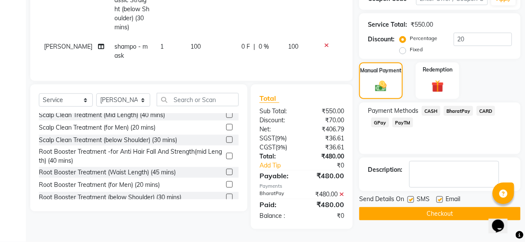
click at [442, 209] on button "Checkout" at bounding box center [439, 214] width 161 height 13
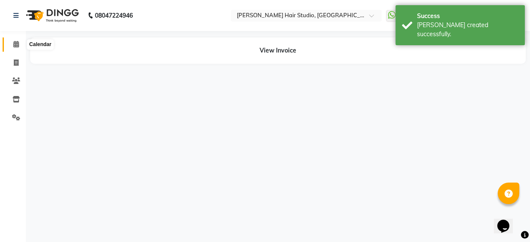
click at [13, 45] on icon at bounding box center [16, 44] width 6 height 6
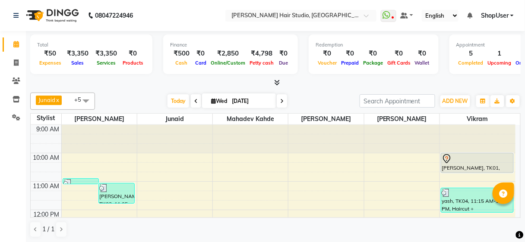
click at [500, 13] on span "ShopUser" at bounding box center [495, 15] width 28 height 9
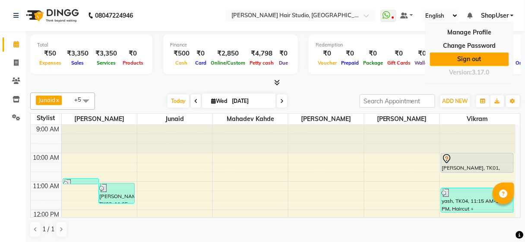
click at [479, 60] on link "Sign out" at bounding box center [469, 59] width 79 height 13
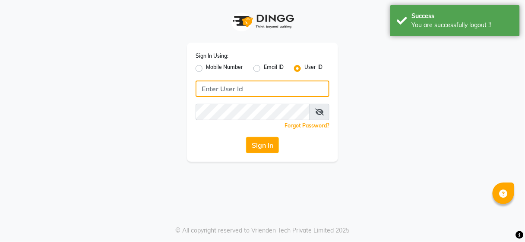
type input "9860439414"
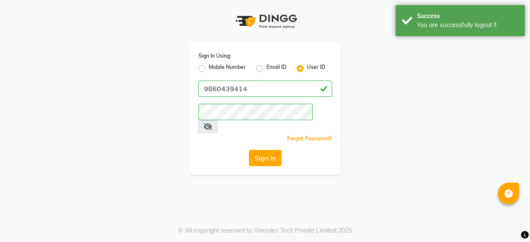
click at [205, 66] on div "Mobile Number" at bounding box center [221, 68] width 47 height 10
click at [209, 69] on label "Mobile Number" at bounding box center [227, 68] width 37 height 10
click at [209, 69] on input "Mobile Number" at bounding box center [212, 66] width 6 height 6
radio input "true"
radio input "false"
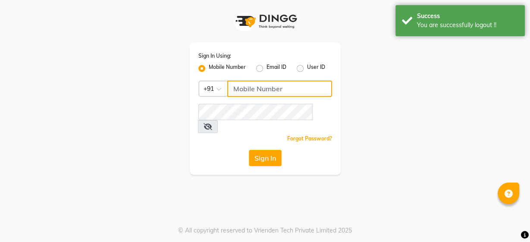
click at [234, 88] on input "Username" at bounding box center [279, 89] width 105 height 16
type input "9637373219"
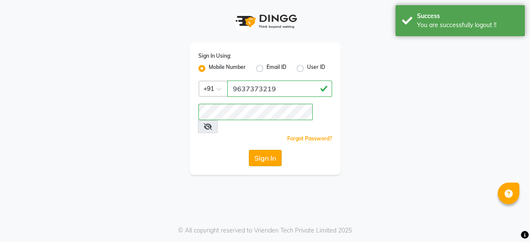
click at [263, 151] on button "Sign In" at bounding box center [265, 158] width 33 height 16
click at [263, 151] on div "Sign In" at bounding box center [265, 158] width 134 height 16
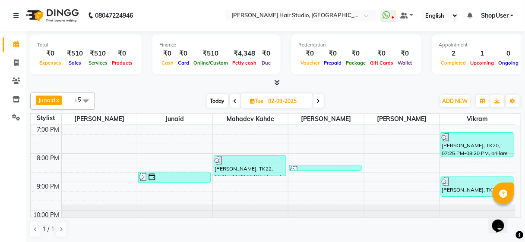
scroll to position [298, 0]
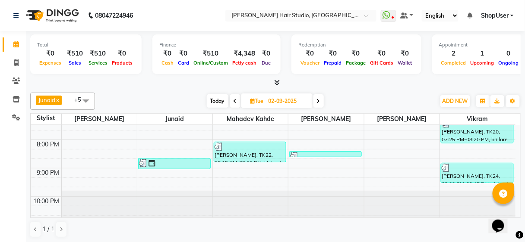
click at [320, 100] on icon at bounding box center [318, 101] width 3 height 5
type input "[DATE]"
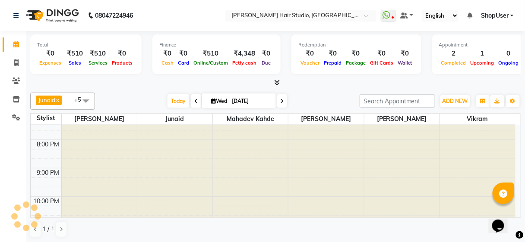
scroll to position [0, 0]
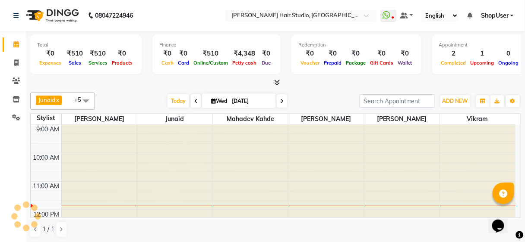
click at [315, 98] on div "[DATE] [DATE]" at bounding box center [227, 101] width 256 height 13
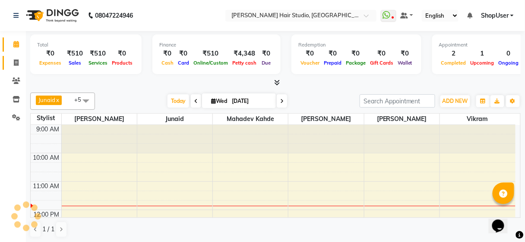
scroll to position [57, 0]
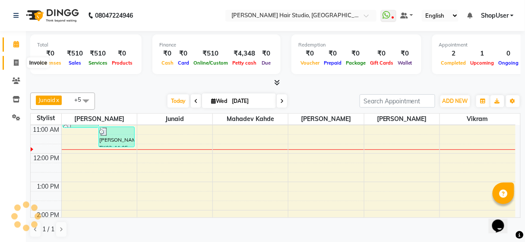
click at [15, 64] on icon at bounding box center [16, 63] width 5 height 6
select select "service"
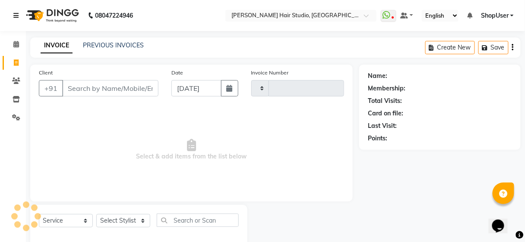
type input "4915"
select select "627"
click at [13, 40] on span at bounding box center [16, 45] width 15 height 10
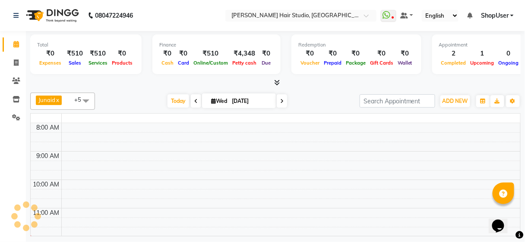
click at [13, 40] on span at bounding box center [16, 45] width 15 height 10
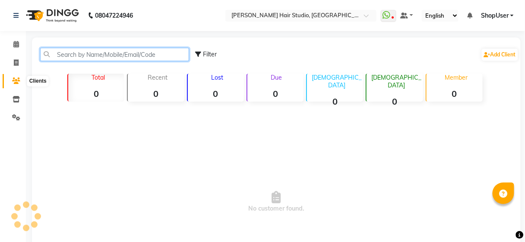
click at [72, 55] on input "text" at bounding box center [114, 54] width 149 height 13
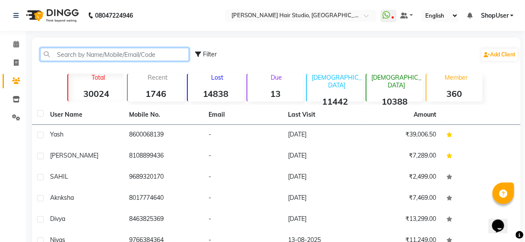
paste input "9599883716"
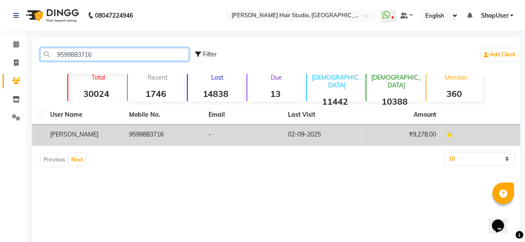
type input "9599883716"
click at [189, 129] on td "9599883716" at bounding box center [163, 135] width 79 height 21
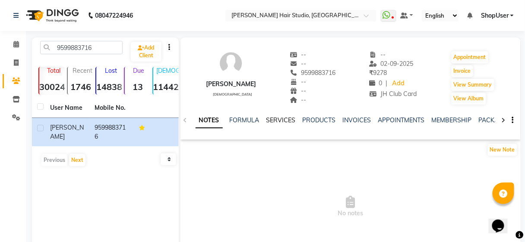
click at [269, 117] on link "SERVICES" at bounding box center [280, 121] width 29 height 8
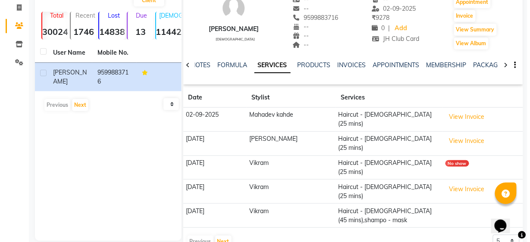
scroll to position [66, 0]
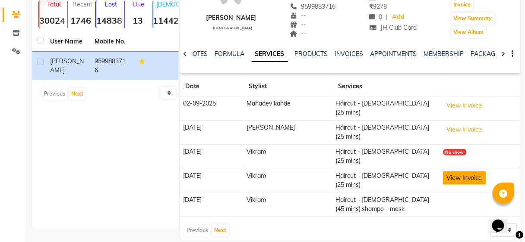
click at [454, 172] on button "View Invoice" at bounding box center [464, 178] width 43 height 13
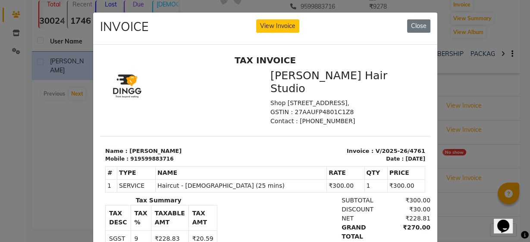
scroll to position [0, 0]
click at [419, 27] on button "Close" at bounding box center [418, 25] width 23 height 13
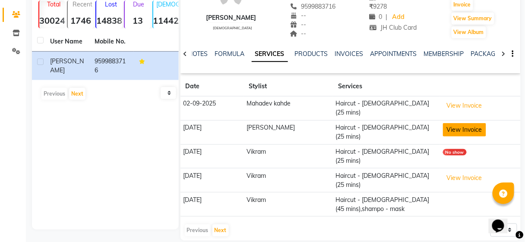
click at [443, 123] on button "View Invoice" at bounding box center [464, 129] width 43 height 13
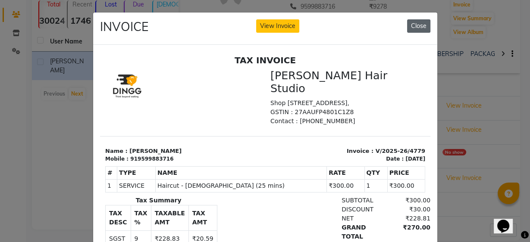
click at [414, 27] on button "Close" at bounding box center [418, 25] width 23 height 13
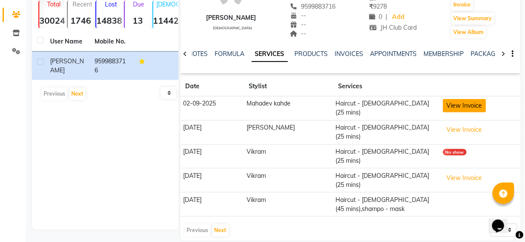
click at [456, 104] on button "View Invoice" at bounding box center [464, 105] width 43 height 13
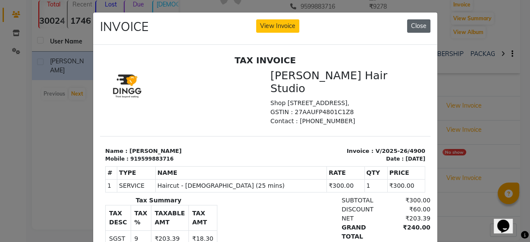
click at [413, 29] on button "Close" at bounding box center [418, 25] width 23 height 13
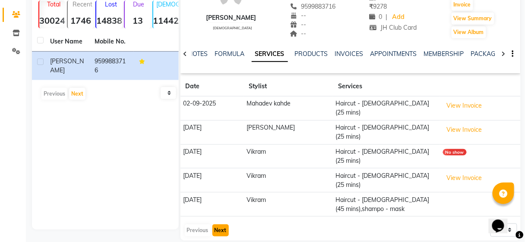
click at [226, 225] on button "Next" at bounding box center [220, 231] width 16 height 12
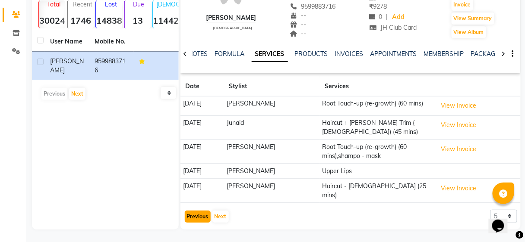
click at [202, 211] on button "Previous" at bounding box center [198, 217] width 26 height 12
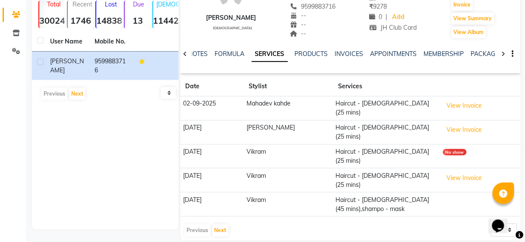
click at [337, 193] on td "Haircut - Female (45 mins),shampo - mask" at bounding box center [386, 205] width 107 height 24
click at [216, 225] on button "Next" at bounding box center [220, 231] width 16 height 12
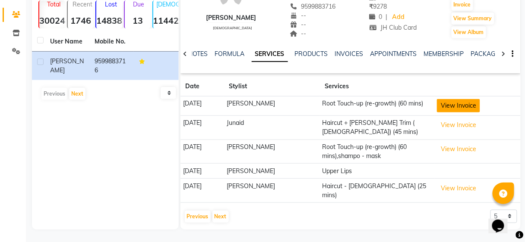
click at [454, 106] on button "View Invoice" at bounding box center [458, 105] width 43 height 13
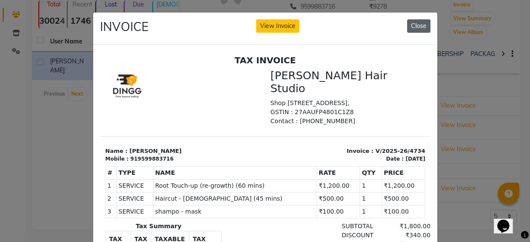
click at [422, 25] on button "Close" at bounding box center [418, 25] width 23 height 13
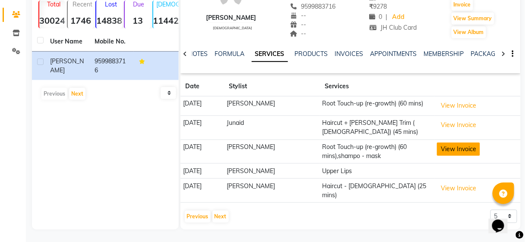
click at [445, 143] on button "View Invoice" at bounding box center [458, 149] width 43 height 13
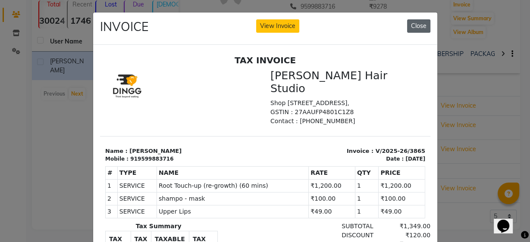
click at [422, 23] on button "Close" at bounding box center [418, 25] width 23 height 13
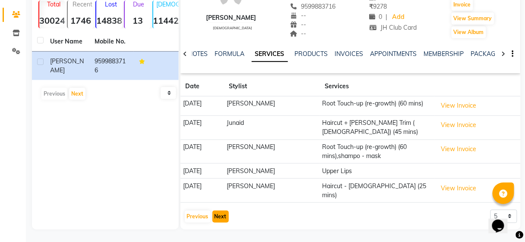
click at [221, 211] on button "Next" at bounding box center [220, 217] width 16 height 12
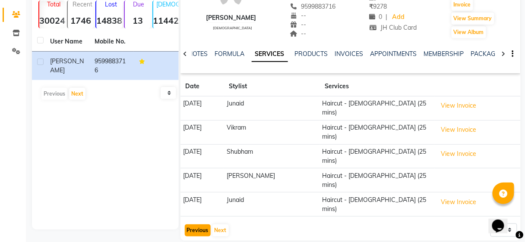
click at [197, 225] on button "Previous" at bounding box center [198, 231] width 26 height 12
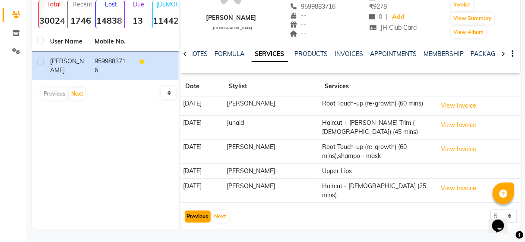
click at [197, 211] on button "Previous" at bounding box center [198, 217] width 26 height 12
